Goal: Task Accomplishment & Management: Manage account settings

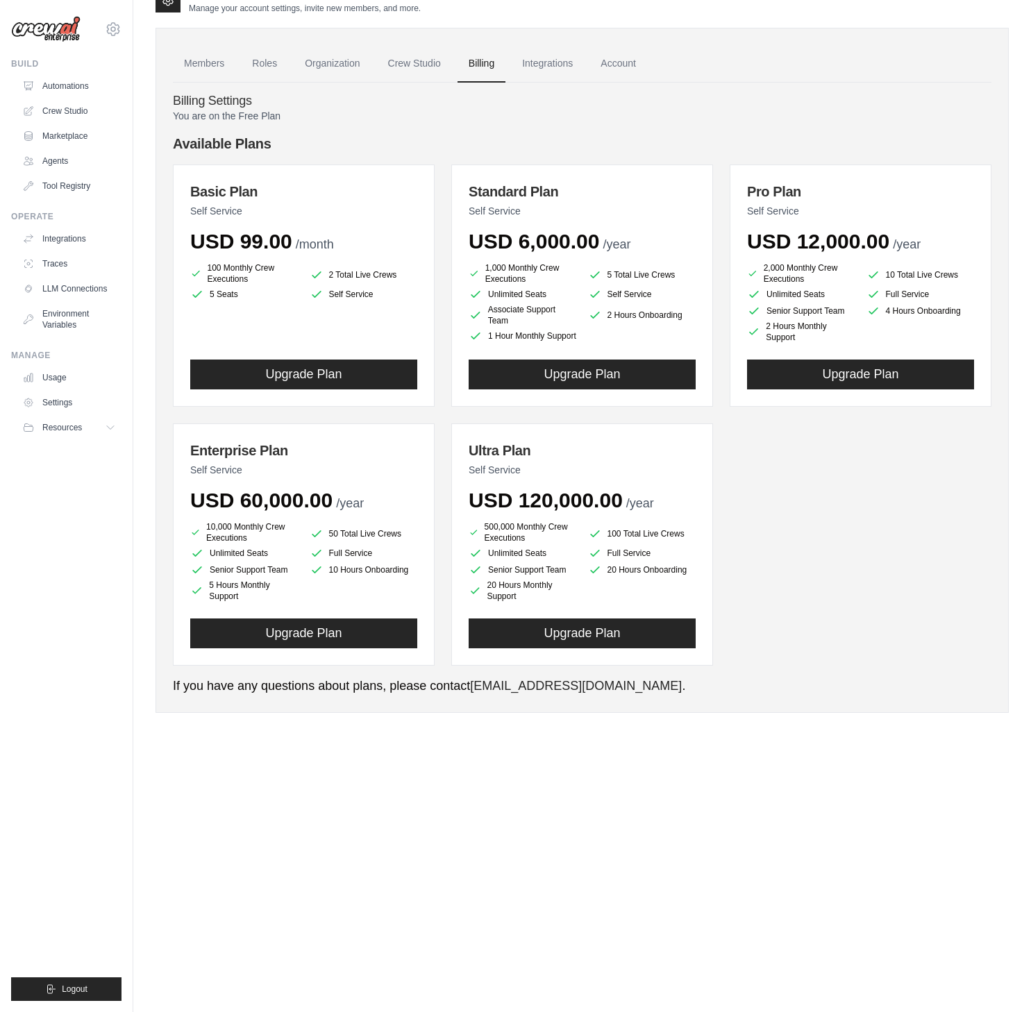
click at [575, 747] on div "Settings Manage your account settings, invite new members, and more. Members Ro…" at bounding box center [581, 492] width 853 height 1012
click at [396, 65] on link "Crew Studio" at bounding box center [414, 63] width 75 height 37
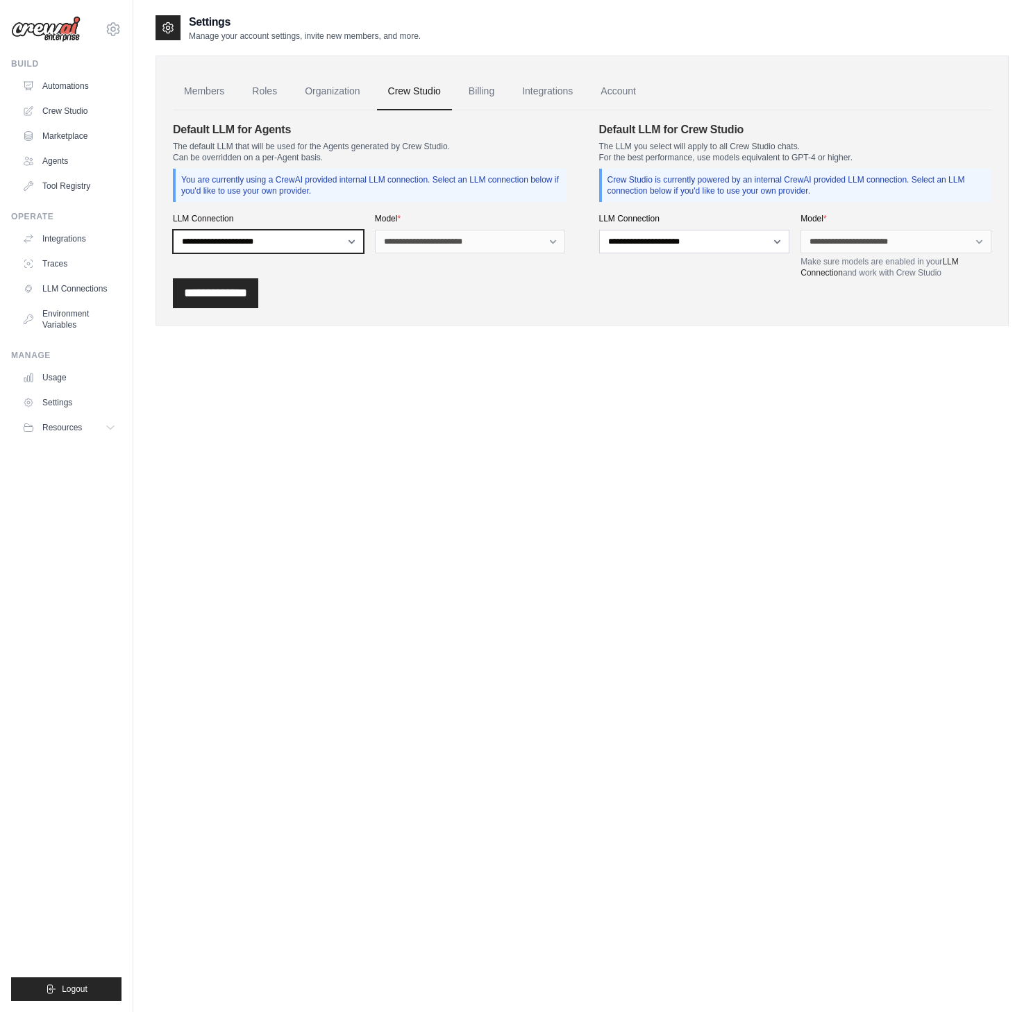
click at [318, 241] on select "**********" at bounding box center [268, 242] width 191 height 24
click at [617, 242] on select "**********" at bounding box center [694, 242] width 191 height 24
click at [649, 342] on div "Settings Manage your account settings, invite new members, and more. Members Ro…" at bounding box center [581, 181] width 853 height 334
click at [318, 85] on link "Organization" at bounding box center [332, 91] width 77 height 37
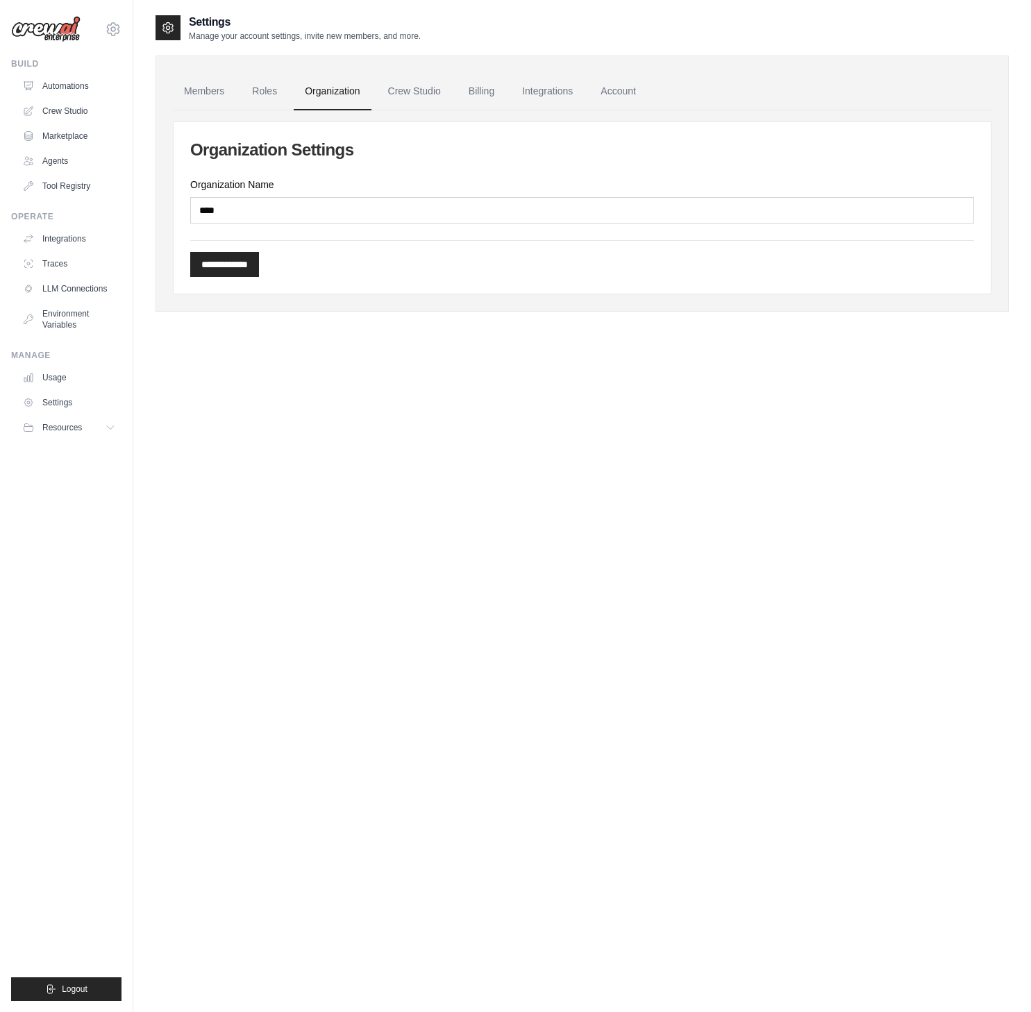
click at [323, 94] on link "Organization" at bounding box center [332, 91] width 77 height 37
click at [258, 91] on link "Roles" at bounding box center [264, 91] width 47 height 37
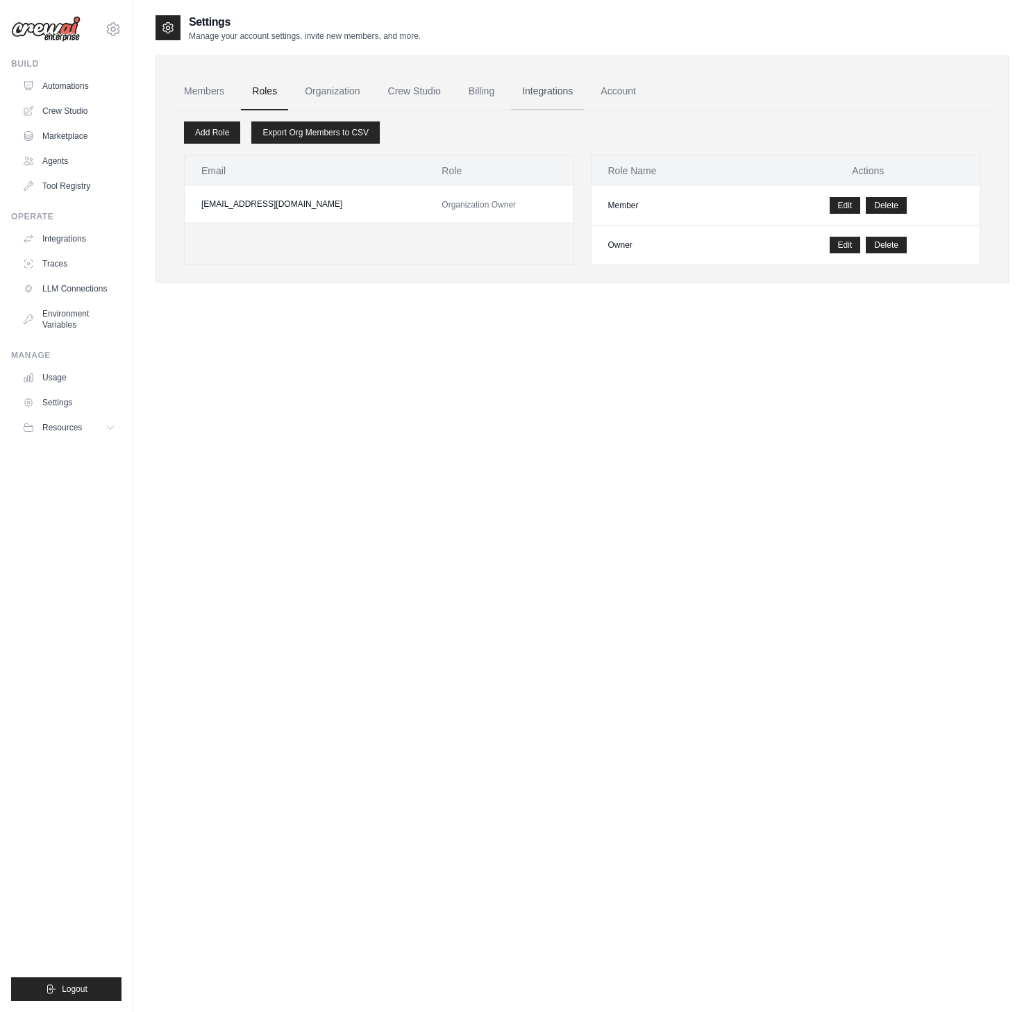
click at [557, 92] on link "Integrations" at bounding box center [547, 91] width 73 height 37
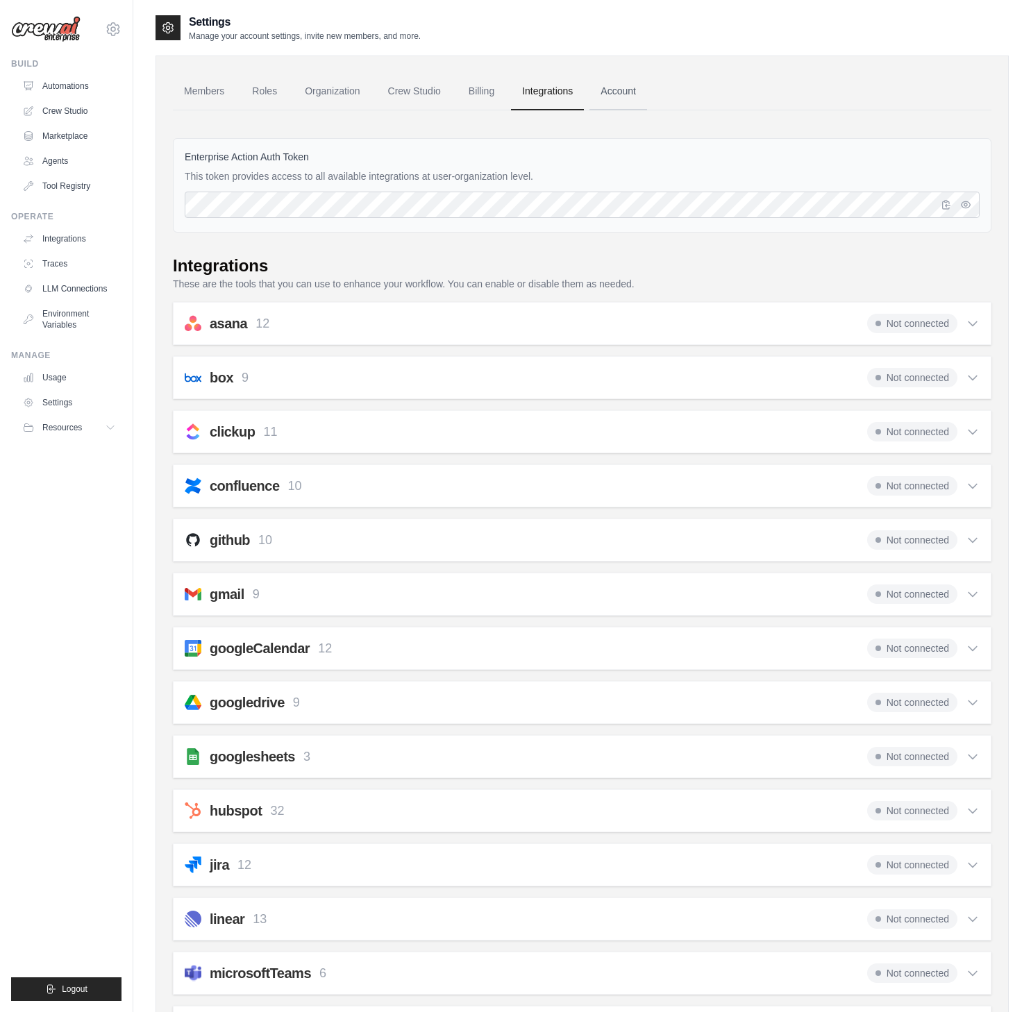
click at [613, 94] on link "Account" at bounding box center [618, 91] width 58 height 37
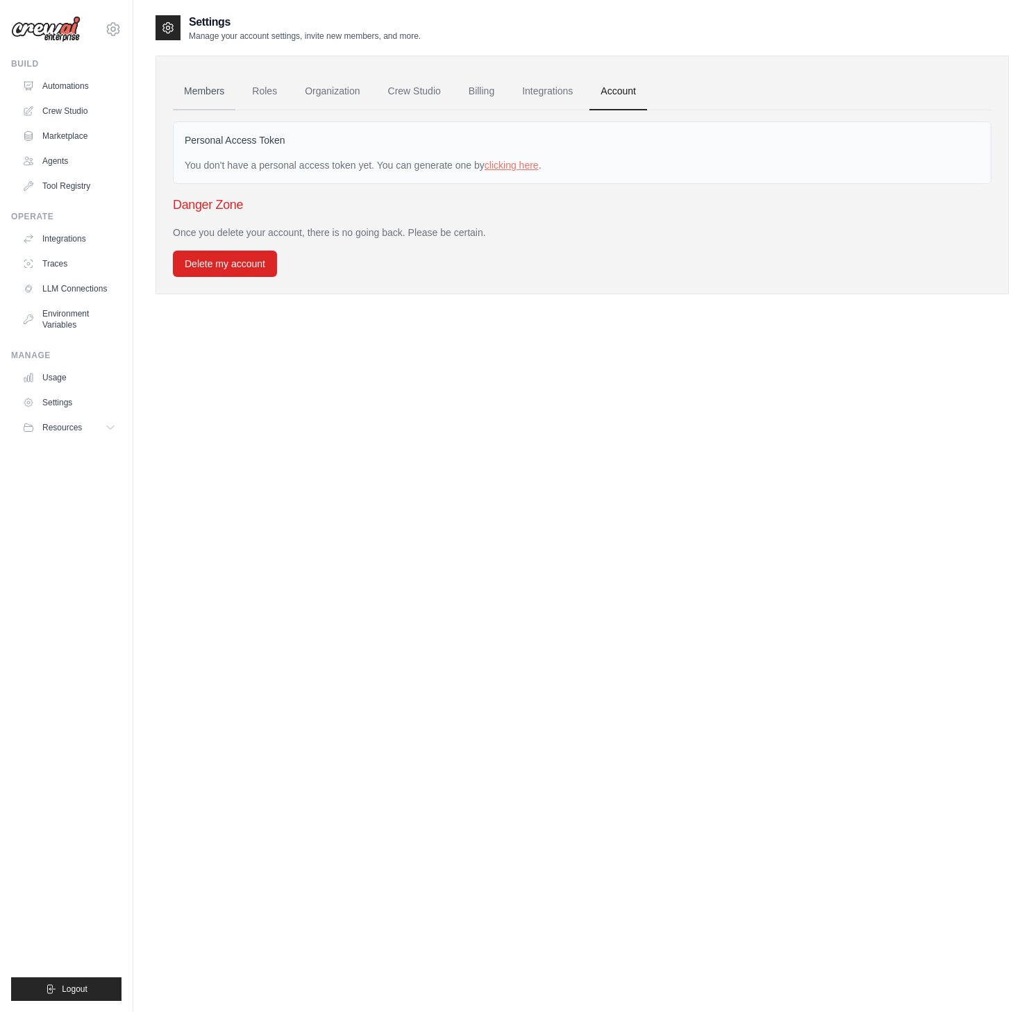
click at [207, 94] on link "Members" at bounding box center [204, 91] width 62 height 37
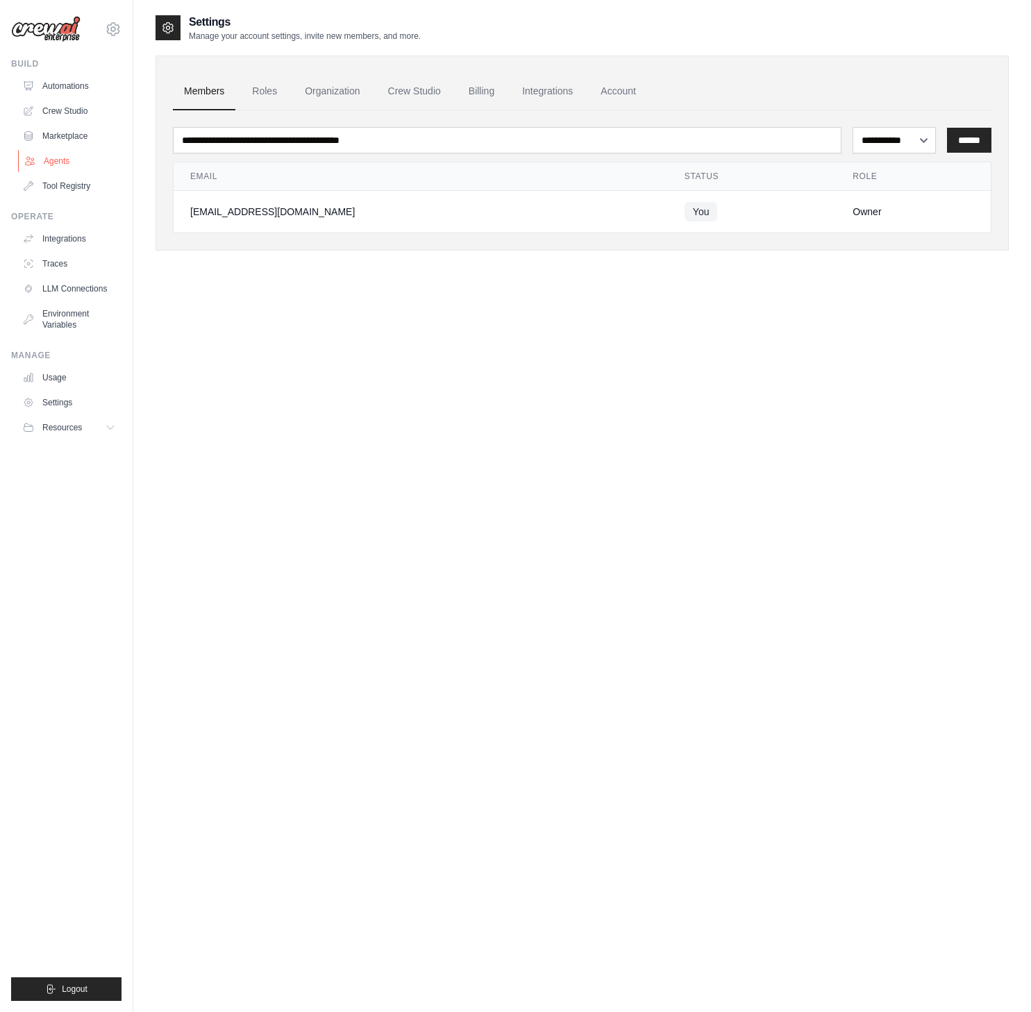
click at [78, 163] on link "Agents" at bounding box center [70, 161] width 105 height 22
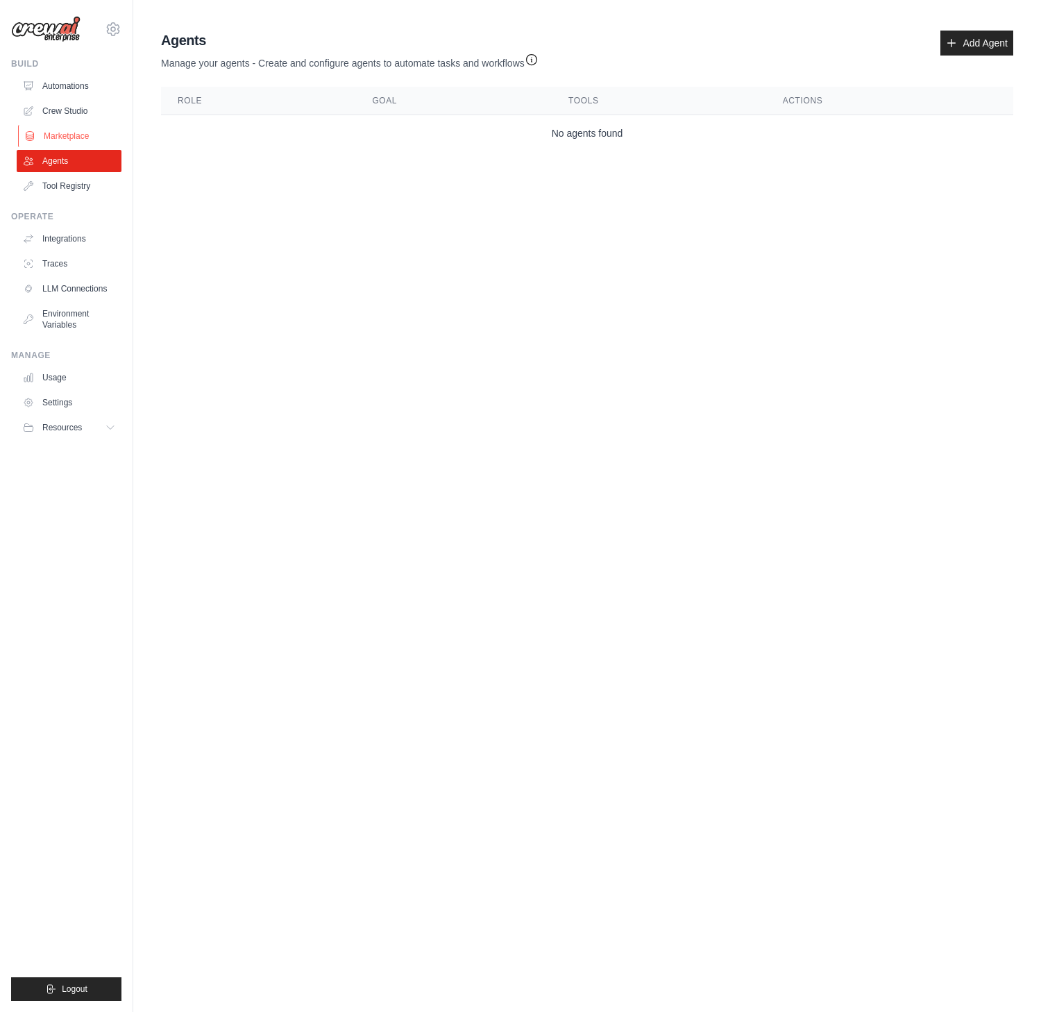
click at [80, 136] on link "Marketplace" at bounding box center [70, 136] width 105 height 22
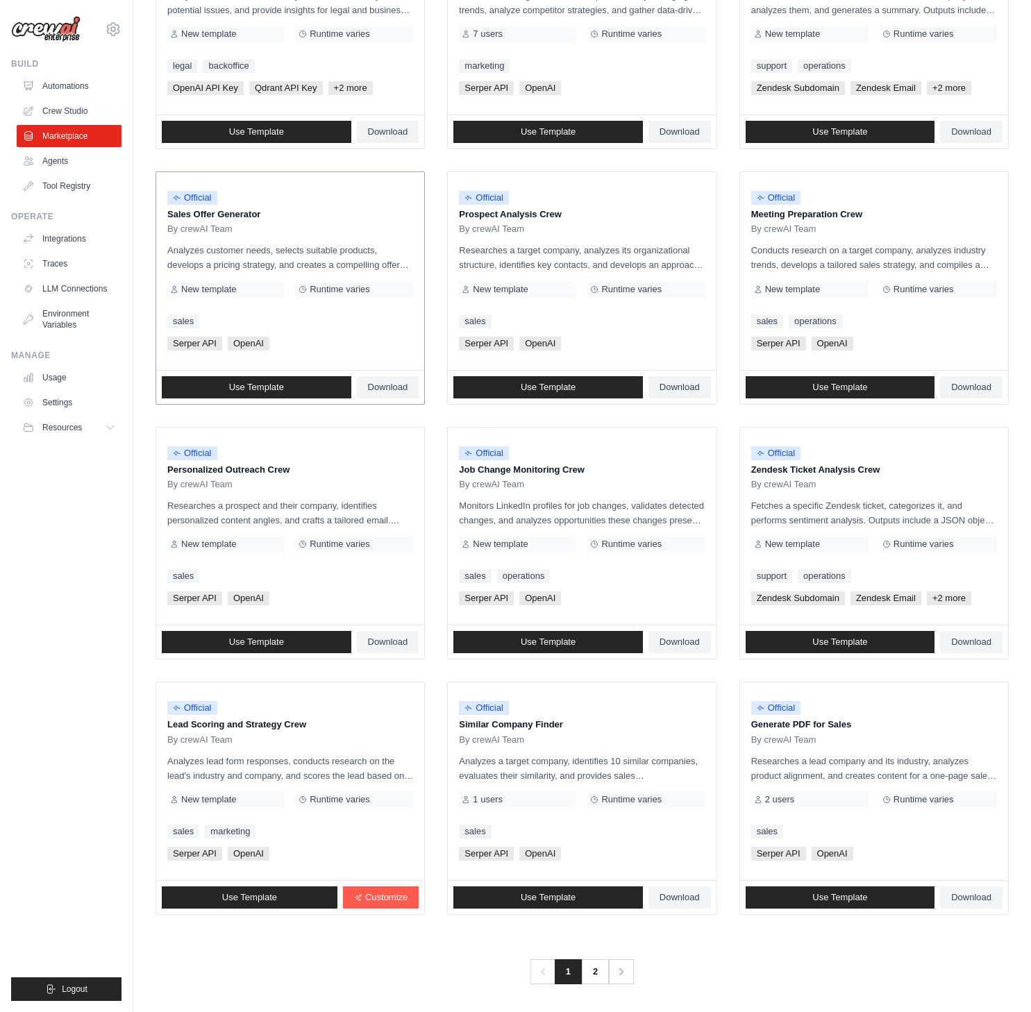
scroll to position [274, 0]
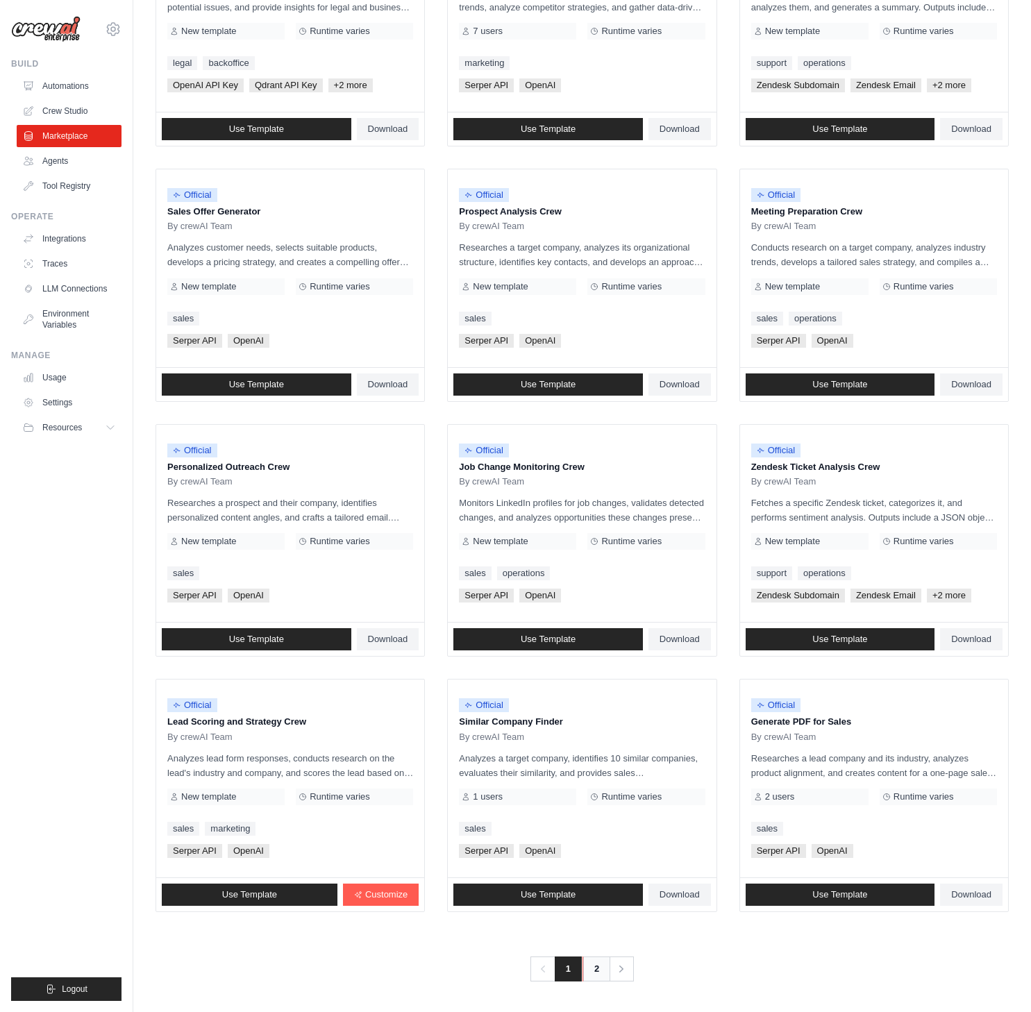
click at [597, 977] on link "2" at bounding box center [596, 969] width 28 height 25
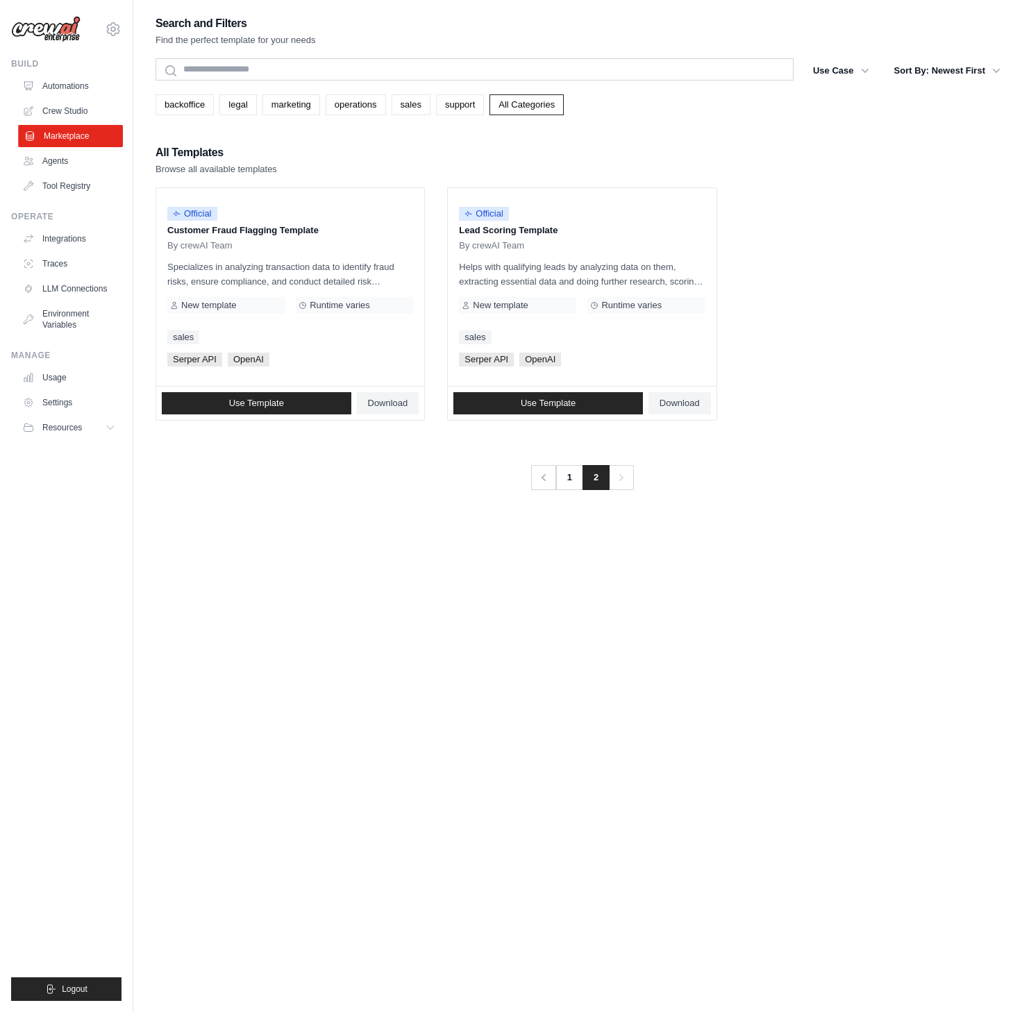
click at [69, 133] on link "Marketplace" at bounding box center [70, 136] width 105 height 22
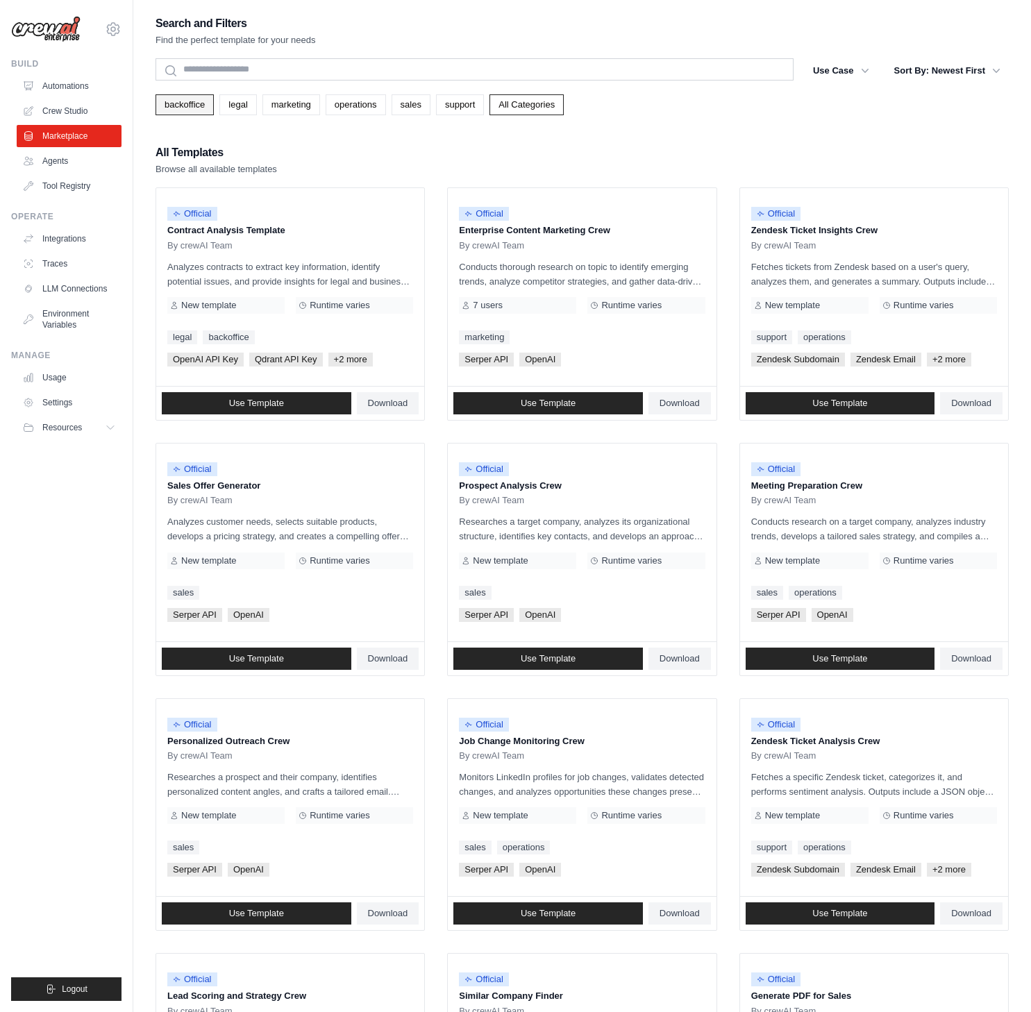
click at [183, 102] on link "backoffice" at bounding box center [184, 104] width 58 height 21
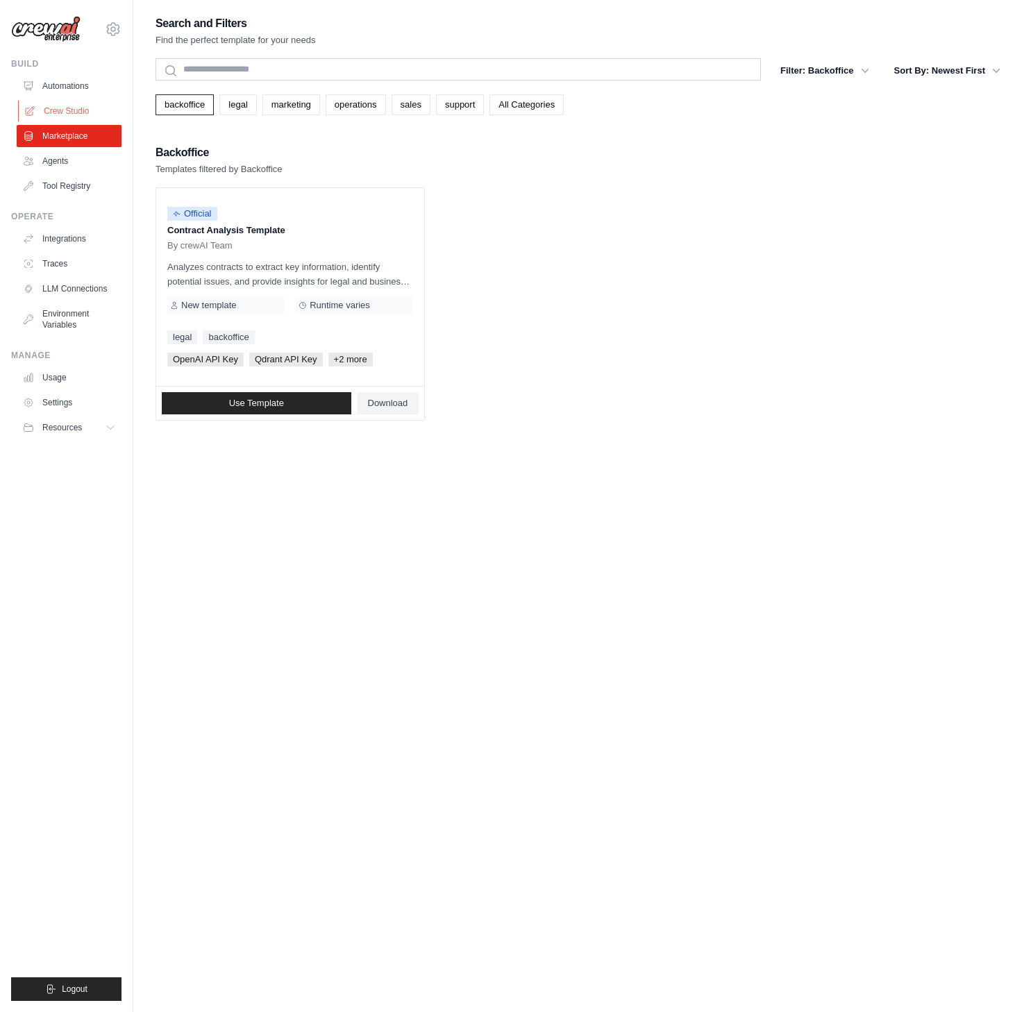
click at [59, 110] on link "Crew Studio" at bounding box center [70, 111] width 105 height 22
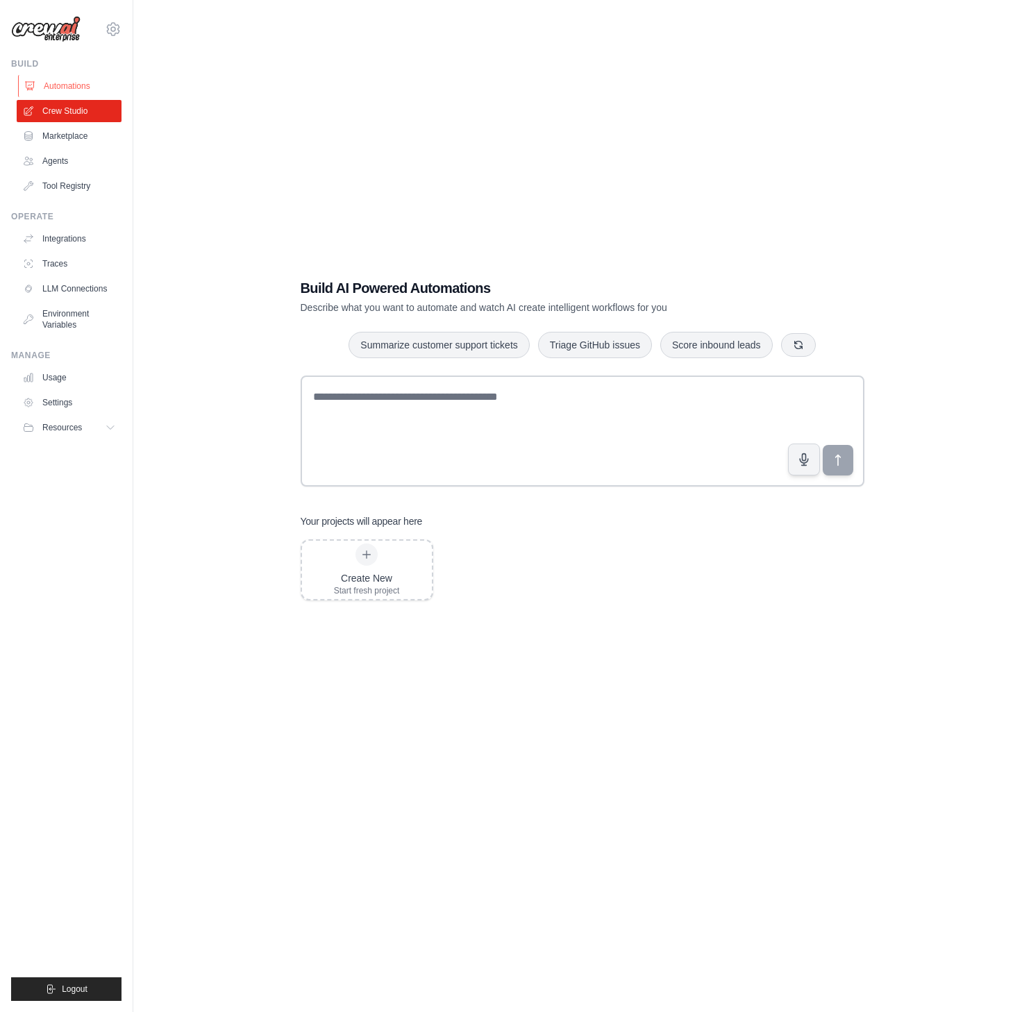
click at [70, 86] on link "Automations" at bounding box center [70, 86] width 105 height 22
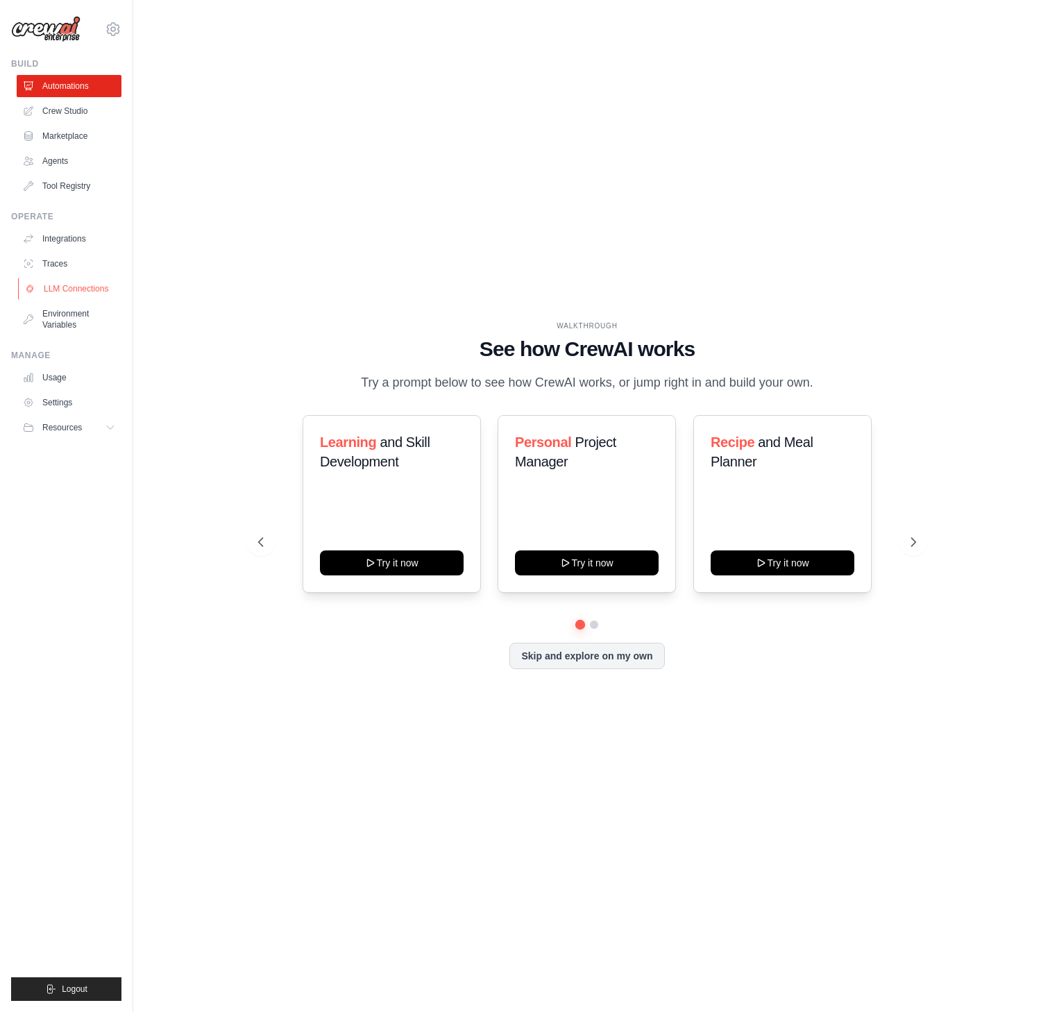
click at [70, 288] on link "LLM Connections" at bounding box center [70, 289] width 105 height 22
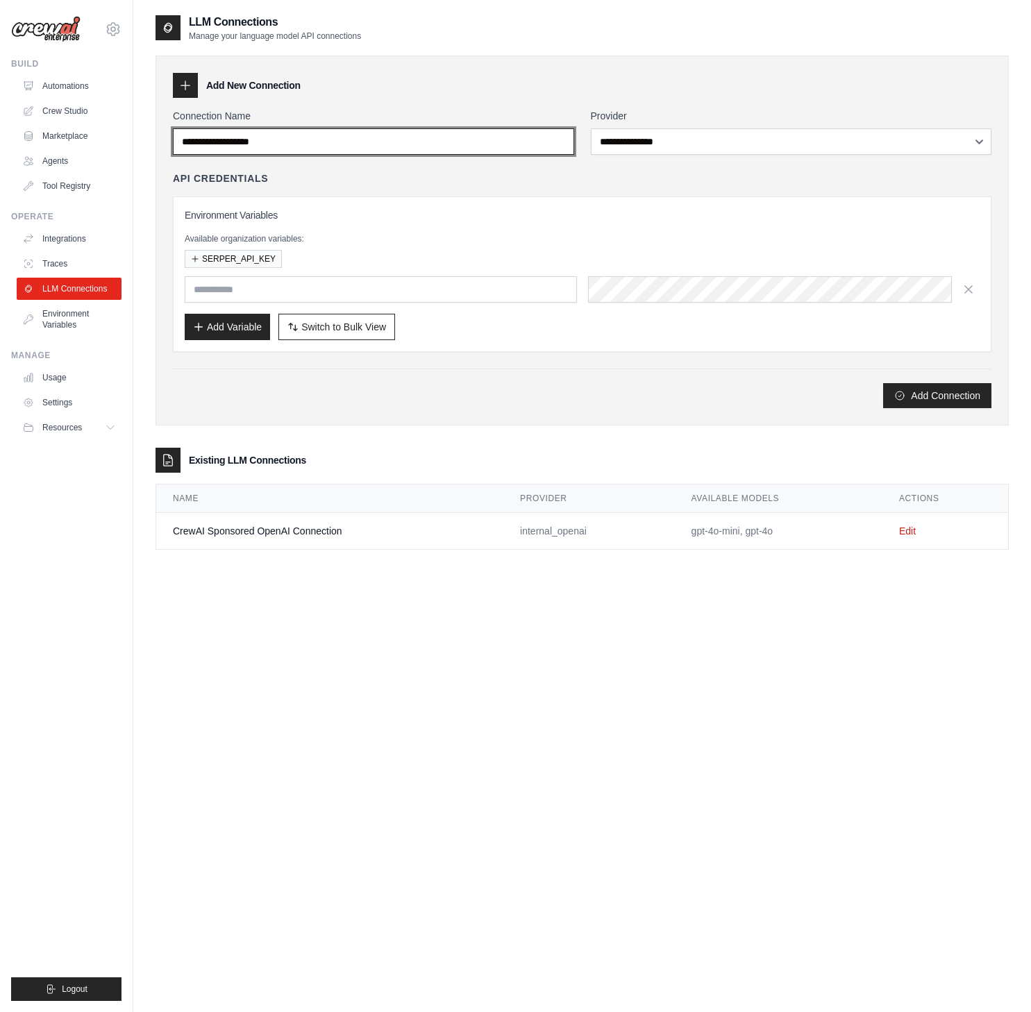
click at [435, 146] on input "Connection Name" at bounding box center [373, 141] width 401 height 26
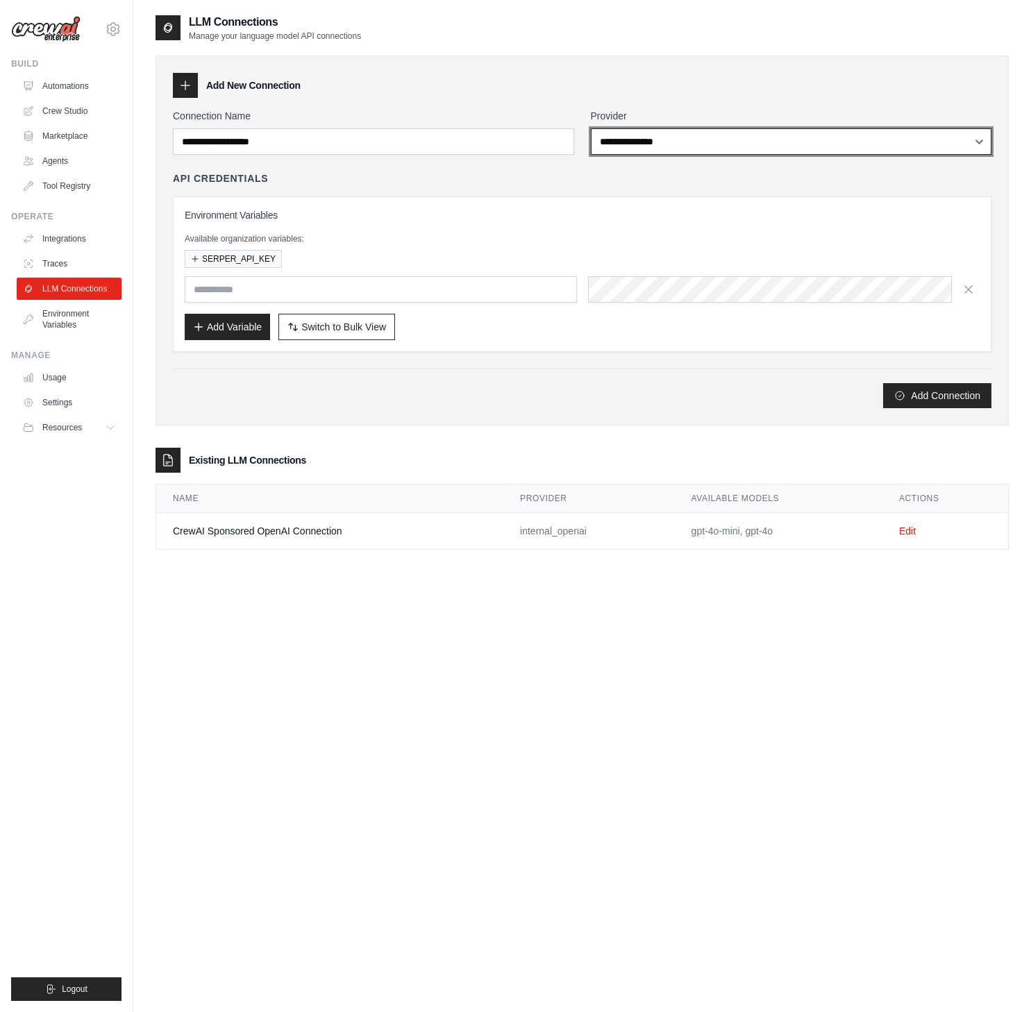
click at [707, 152] on select "**********" at bounding box center [791, 141] width 401 height 26
click at [661, 125] on div "**********" at bounding box center [791, 132] width 401 height 46
click at [662, 133] on select "**********" at bounding box center [791, 141] width 401 height 26
click at [77, 324] on link "Environment Variables" at bounding box center [70, 319] width 105 height 33
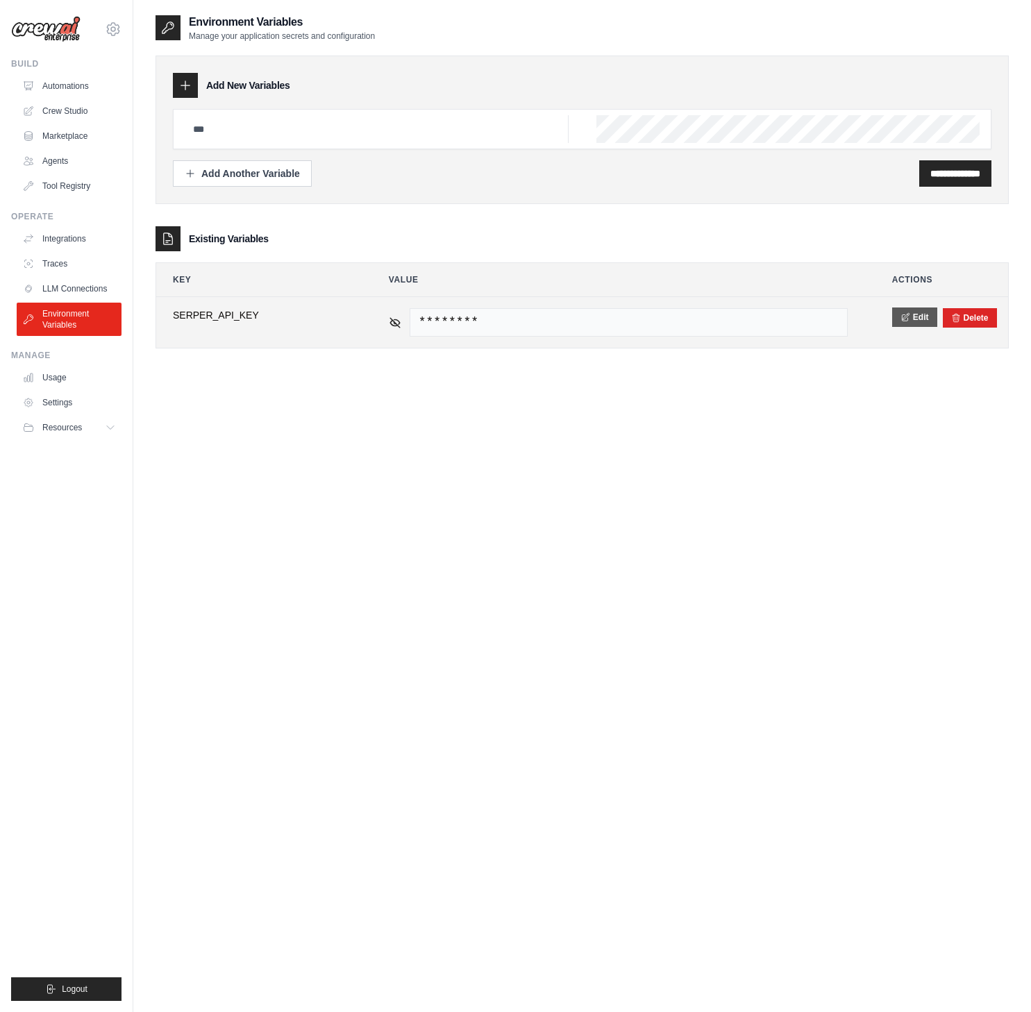
click at [913, 320] on button "Edit" at bounding box center [914, 317] width 45 height 19
click at [953, 326] on div "Delete" at bounding box center [961, 317] width 54 height 19
click at [958, 320] on button "Delete" at bounding box center [960, 317] width 37 height 11
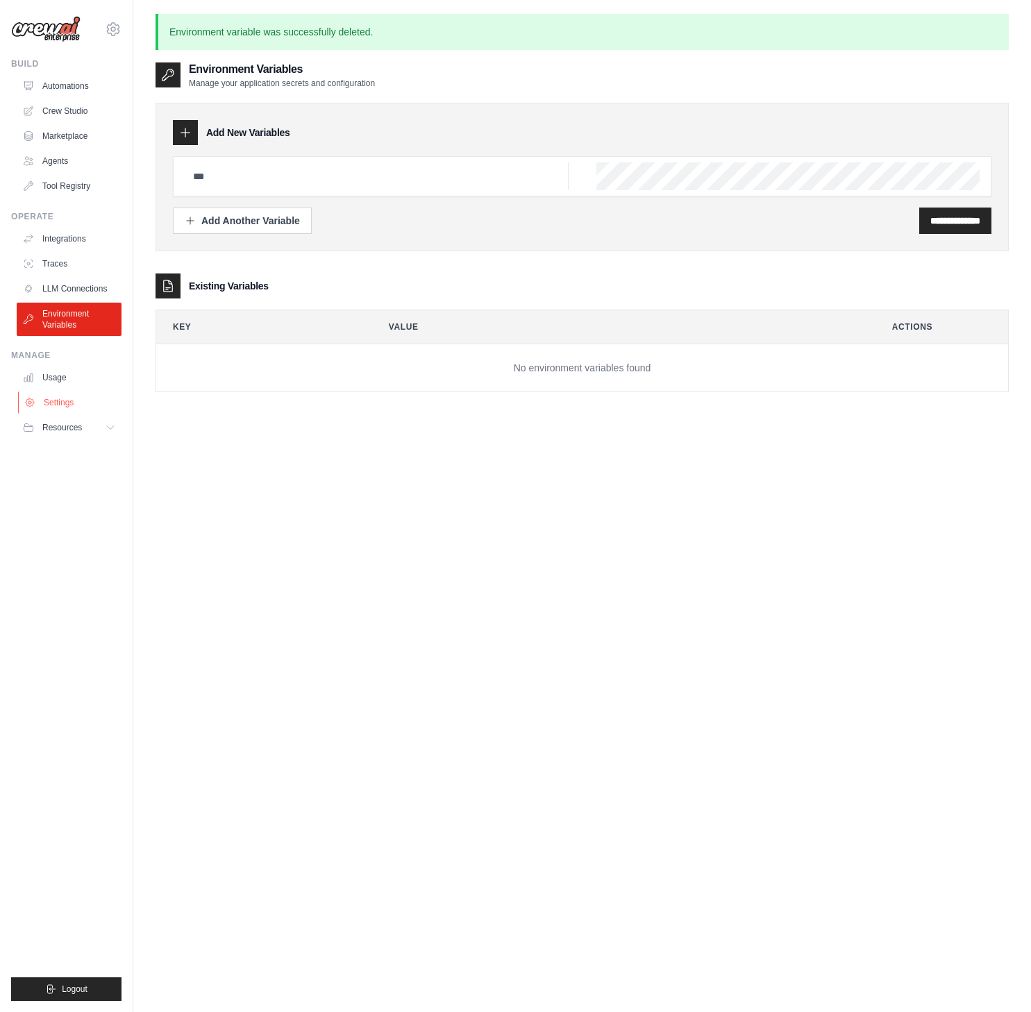
click at [62, 403] on link "Settings" at bounding box center [70, 402] width 105 height 22
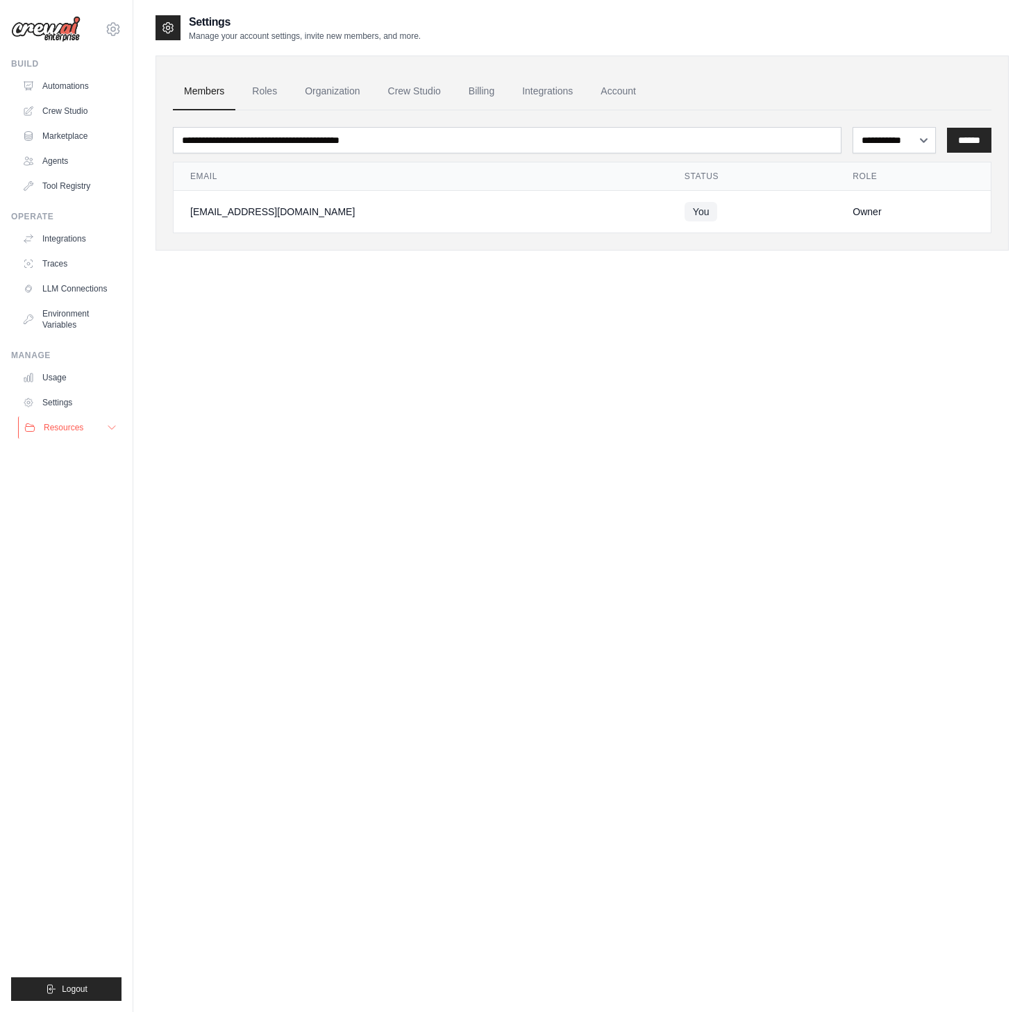
click at [107, 426] on icon at bounding box center [111, 427] width 11 height 11
click at [81, 288] on link "LLM Connections" at bounding box center [70, 289] width 105 height 22
click at [67, 242] on link "Integrations" at bounding box center [70, 239] width 105 height 22
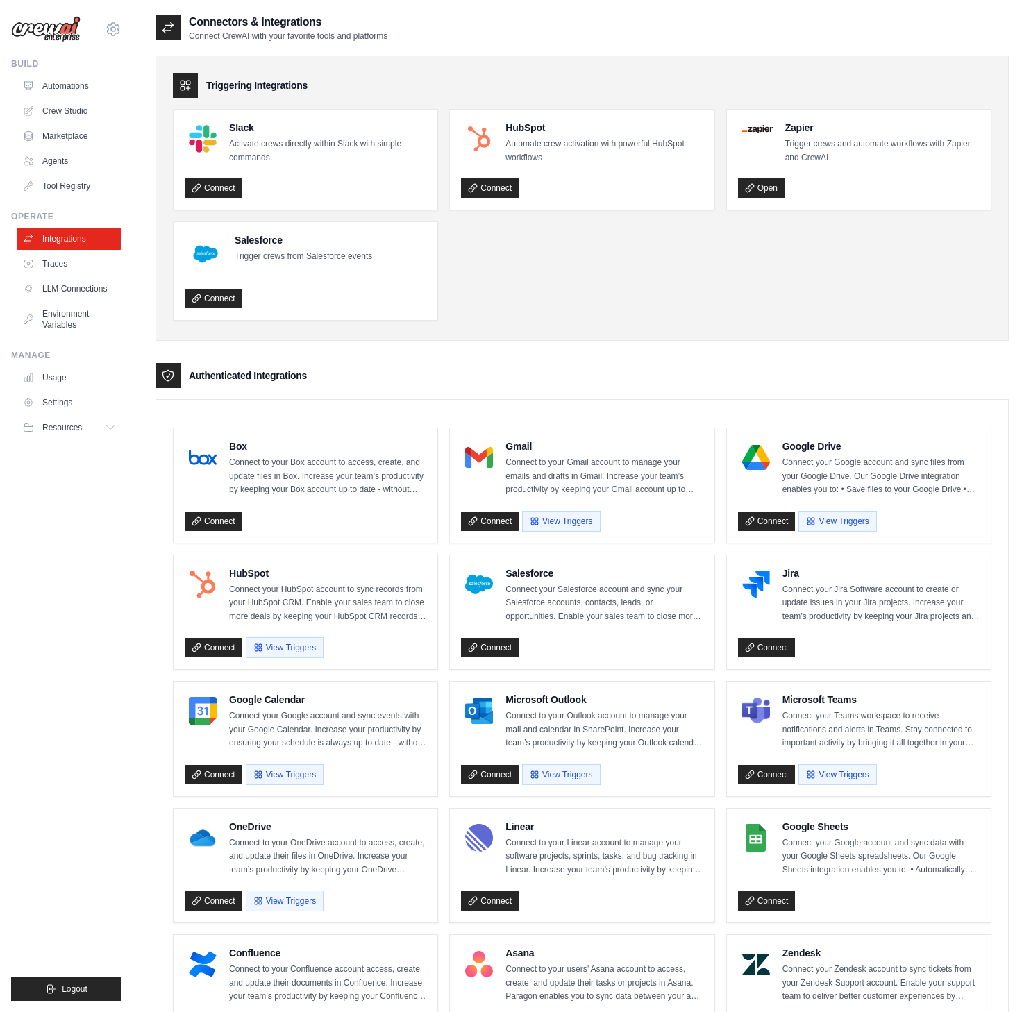
click at [697, 48] on div "Triggering Integrations Slack Activate crews directly within Slack with simple …" at bounding box center [581, 740] width 853 height 1397
